Goal: Navigation & Orientation: Find specific page/section

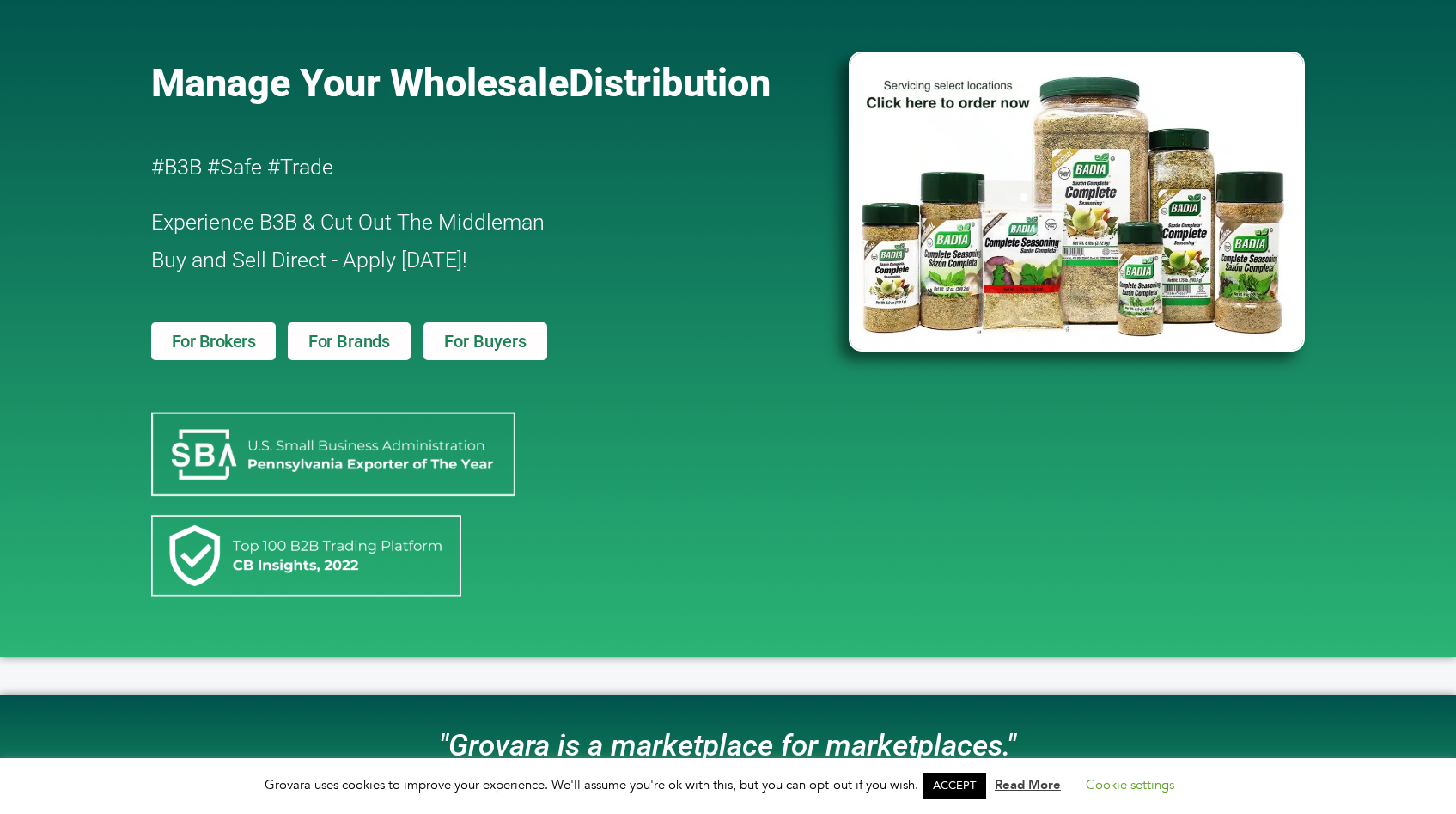
scroll to position [103, 0]
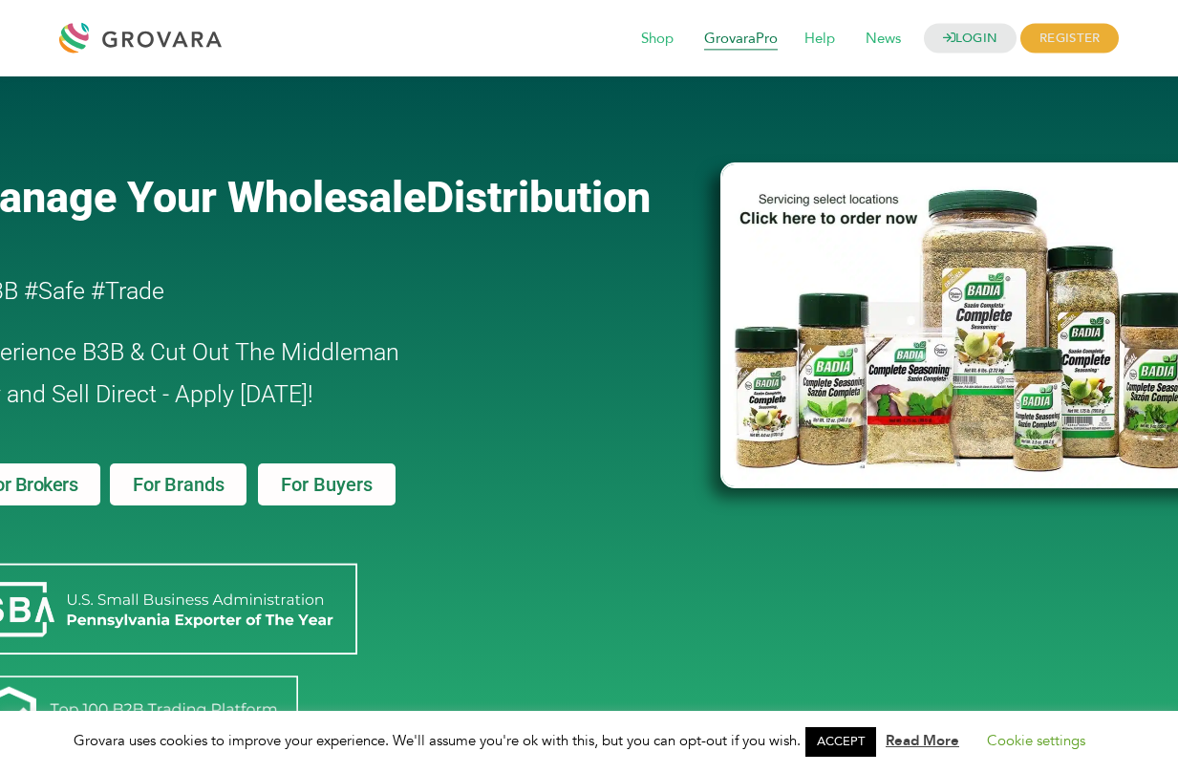
click at [708, 35] on span "GrovaraPro" at bounding box center [741, 39] width 100 height 36
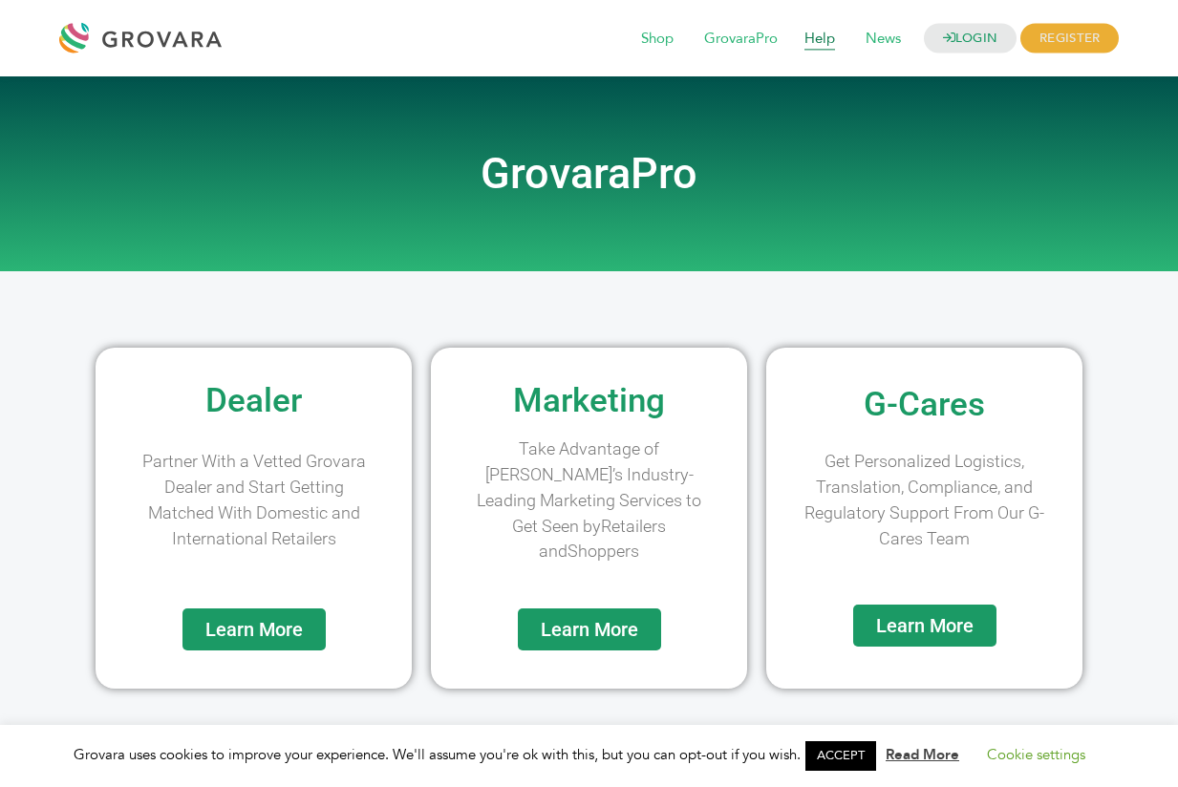
click at [794, 44] on span "Help" at bounding box center [819, 39] width 57 height 36
